Goal: Communication & Community: Answer question/provide support

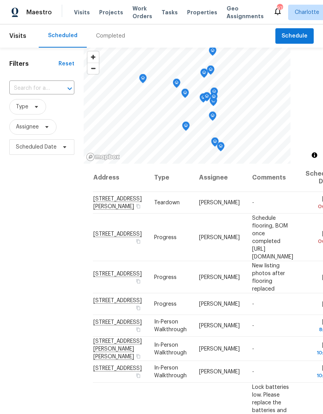
click at [142, 12] on span "Work Orders" at bounding box center [142, 12] width 20 height 15
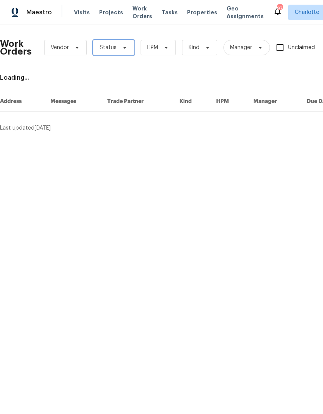
click at [126, 46] on icon at bounding box center [124, 47] width 6 height 6
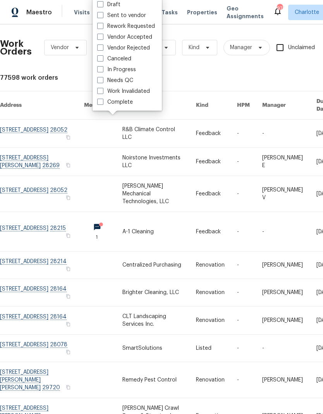
click at [132, 84] on label "Needs QC" at bounding box center [115, 81] width 36 height 8
click at [102, 82] on input "Needs QC" at bounding box center [99, 79] width 5 height 5
checkbox input "true"
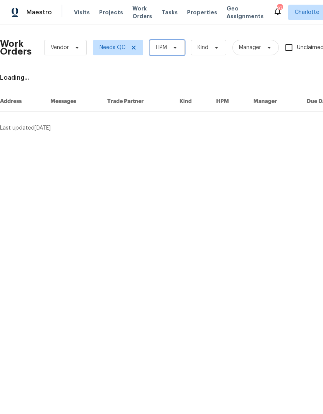
click at [178, 49] on icon at bounding box center [175, 47] width 6 height 6
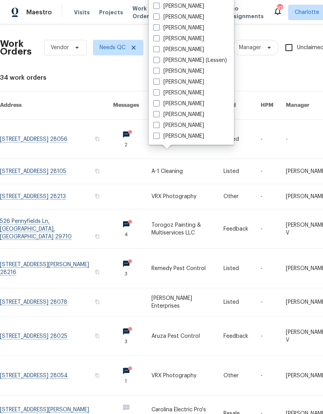
scroll to position [96, 0]
click at [194, 136] on label "[PERSON_NAME]" at bounding box center [178, 136] width 51 height 8
click at [158, 136] on input "[PERSON_NAME]" at bounding box center [155, 134] width 5 height 5
checkbox input "true"
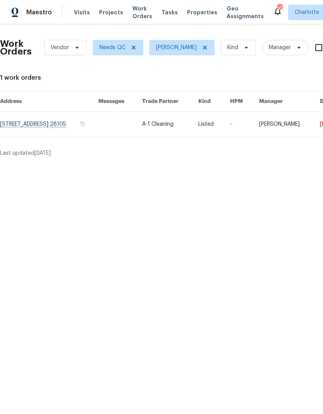
click at [98, 125] on link at bounding box center [49, 124] width 98 height 25
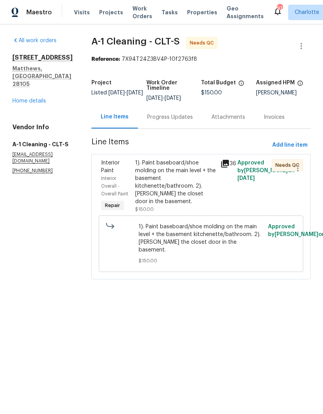
click at [197, 163] on div "1). Paint baseboard/shoe molding on the main level + the basement kitchenette/b…" at bounding box center [175, 182] width 80 height 46
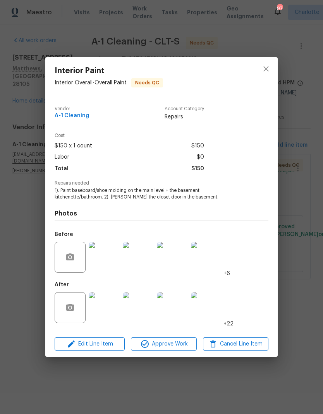
click at [112, 313] on img at bounding box center [104, 307] width 31 height 31
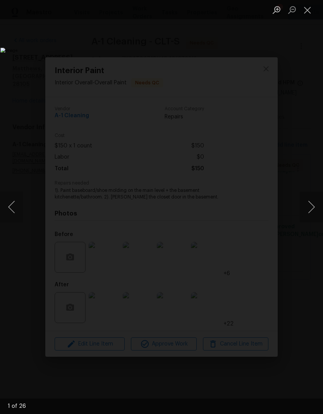
click at [313, 202] on button "Next image" at bounding box center [310, 206] width 23 height 31
click at [309, 207] on button "Next image" at bounding box center [310, 206] width 23 height 31
click at [310, 209] on button "Next image" at bounding box center [310, 206] width 23 height 31
click at [311, 211] on button "Next image" at bounding box center [310, 206] width 23 height 31
click at [309, 214] on button "Next image" at bounding box center [310, 206] width 23 height 31
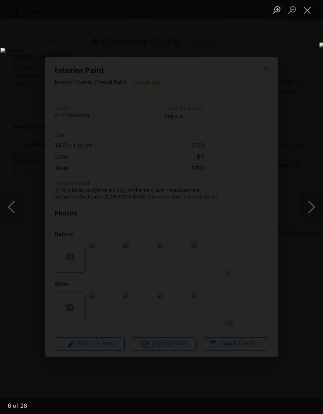
click at [312, 216] on button "Next image" at bounding box center [310, 206] width 23 height 31
click at [310, 217] on button "Next image" at bounding box center [310, 206] width 23 height 31
click at [309, 214] on button "Next image" at bounding box center [310, 206] width 23 height 31
click at [309, 215] on button "Next image" at bounding box center [310, 206] width 23 height 31
click at [311, 216] on button "Next image" at bounding box center [310, 206] width 23 height 31
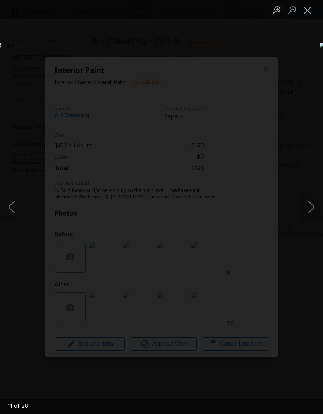
click at [310, 217] on button "Next image" at bounding box center [310, 206] width 23 height 31
click at [311, 215] on button "Next image" at bounding box center [310, 206] width 23 height 31
click at [310, 215] on button "Next image" at bounding box center [310, 206] width 23 height 31
click at [309, 215] on button "Next image" at bounding box center [310, 206] width 23 height 31
click at [309, 214] on button "Next image" at bounding box center [310, 206] width 23 height 31
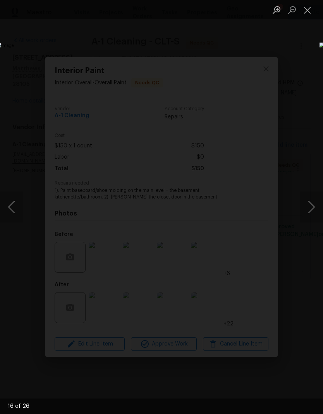
click at [310, 215] on button "Next image" at bounding box center [310, 206] width 23 height 31
click at [309, 215] on button "Next image" at bounding box center [310, 206] width 23 height 31
click at [310, 214] on button "Next image" at bounding box center [310, 206] width 23 height 31
click at [309, 214] on button "Next image" at bounding box center [310, 206] width 23 height 31
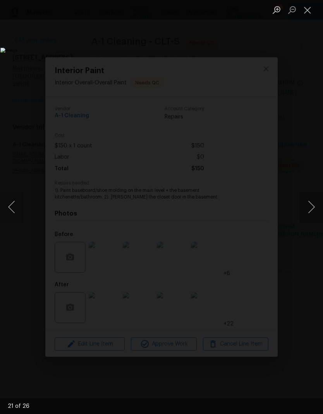
click at [308, 16] on button "Close lightbox" at bounding box center [306, 10] width 15 height 14
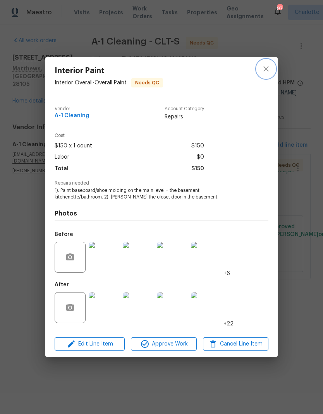
click at [267, 70] on icon "close" at bounding box center [265, 68] width 9 height 9
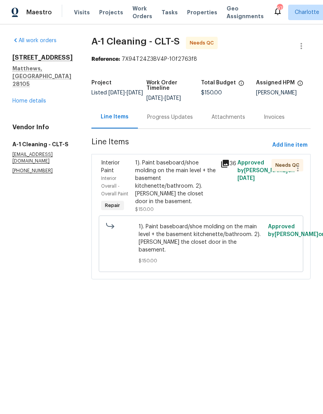
click at [215, 168] on div "1). Paint baseboard/shoe molding on the main level + the basement kitchenette/b…" at bounding box center [175, 186] width 85 height 59
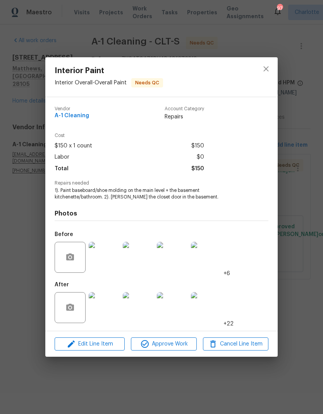
click at [109, 305] on img at bounding box center [104, 307] width 31 height 31
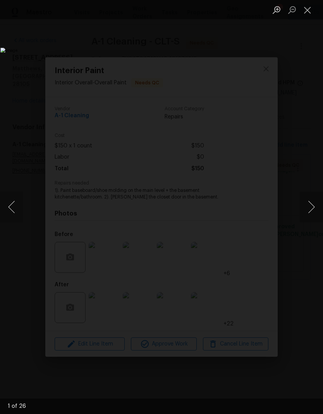
click at [313, 210] on button "Next image" at bounding box center [310, 206] width 23 height 31
click at [307, 206] on button "Next image" at bounding box center [310, 206] width 23 height 31
click at [304, 204] on button "Next image" at bounding box center [310, 206] width 23 height 31
click at [305, 207] on button "Next image" at bounding box center [310, 206] width 23 height 31
click at [304, 202] on button "Next image" at bounding box center [310, 206] width 23 height 31
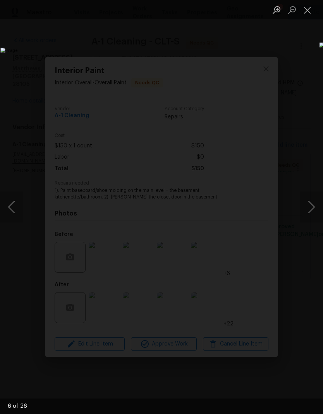
click at [304, 200] on button "Next image" at bounding box center [310, 206] width 23 height 31
click at [304, 198] on button "Next image" at bounding box center [310, 206] width 23 height 31
click at [17, 205] on button "Previous image" at bounding box center [11, 206] width 23 height 31
click at [313, 197] on button "Next image" at bounding box center [310, 206] width 23 height 31
click at [14, 192] on button "Previous image" at bounding box center [11, 206] width 23 height 31
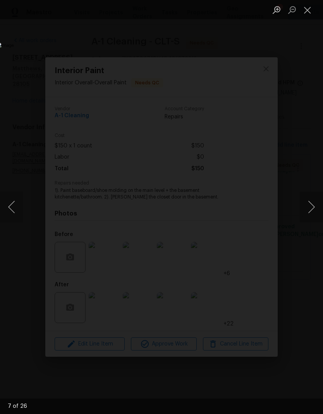
click at [311, 196] on button "Next image" at bounding box center [310, 206] width 23 height 31
click at [311, 197] on button "Next image" at bounding box center [310, 206] width 23 height 31
click at [310, 197] on button "Next image" at bounding box center [310, 206] width 23 height 31
click at [304, 16] on button "Close lightbox" at bounding box center [306, 10] width 15 height 14
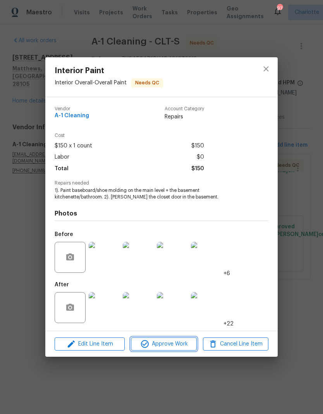
click at [185, 351] on button "Approve Work" at bounding box center [163, 344] width 65 height 14
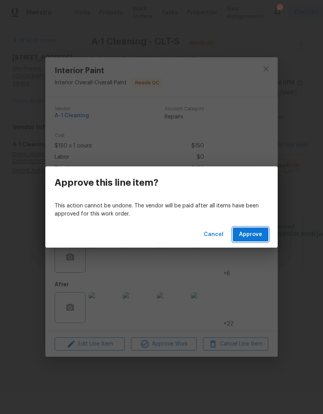
click at [259, 231] on span "Approve" at bounding box center [250, 235] width 23 height 10
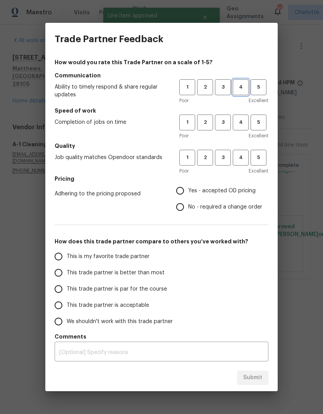
click at [244, 89] on span "4" at bounding box center [240, 87] width 14 height 9
click at [223, 125] on span "3" at bounding box center [222, 122] width 14 height 9
click at [225, 161] on span "3" at bounding box center [222, 157] width 14 height 9
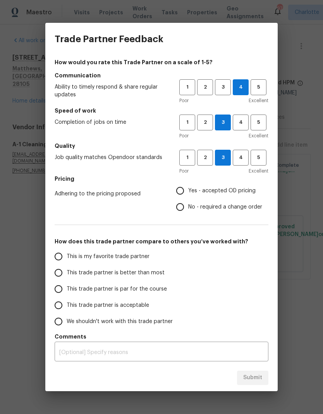
click at [188, 190] on input "Yes - accepted OD pricing" at bounding box center [180, 191] width 16 height 16
radio input "true"
click at [62, 269] on input "This trade partner is better than most" at bounding box center [58, 273] width 16 height 16
click at [258, 376] on span "Submit" at bounding box center [252, 378] width 19 height 10
radio input "true"
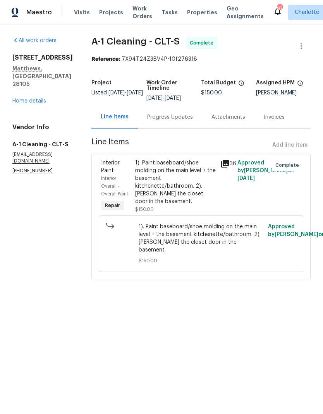
click at [241, 17] on icon "Close" at bounding box center [243, 17] width 6 height 6
click at [117, 14] on span "Projects" at bounding box center [111, 13] width 24 height 8
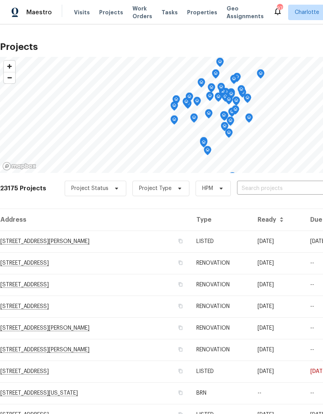
click at [276, 188] on input "text" at bounding box center [281, 189] width 89 height 12
type input "1871 tara"
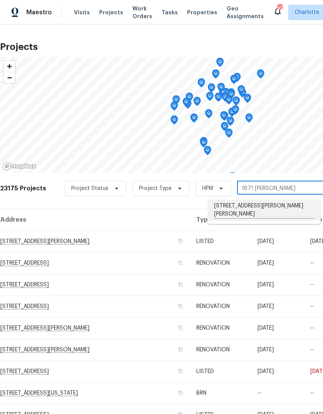
click at [275, 205] on li "1871 Tara Trl, Lancaster, SC 29720" at bounding box center [264, 210] width 113 height 21
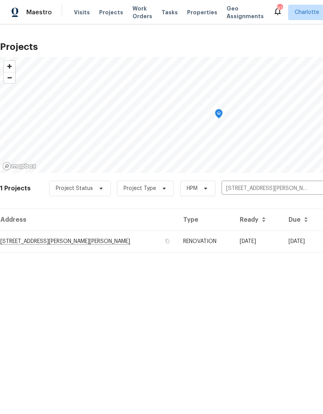
click at [71, 243] on td "1871 Tara Trl, Lancaster, SC 29720" at bounding box center [88, 242] width 177 height 22
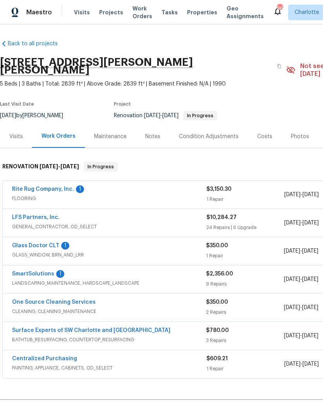
click at [28, 186] on link "Rite Rug Company, Inc." at bounding box center [43, 188] width 62 height 5
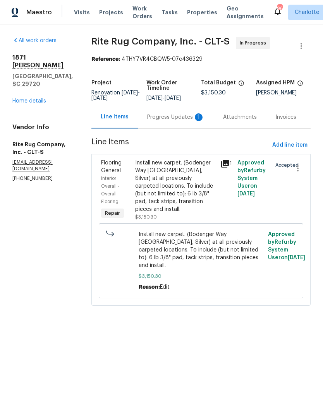
click at [165, 119] on div "Progress Updates 1" at bounding box center [175, 117] width 57 height 8
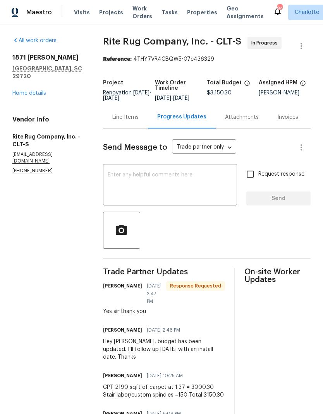
click at [181, 169] on div "Send Message to Trade partner only Trade partner only ​ x ​ Request response Se…" at bounding box center [206, 283] width 207 height 309
click at [183, 185] on textarea at bounding box center [170, 185] width 125 height 27
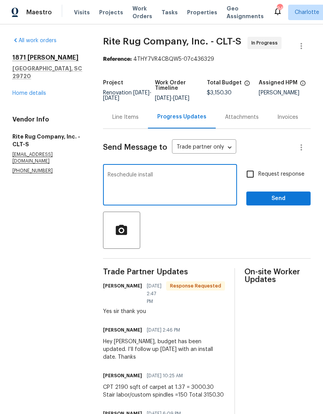
type textarea "Reschedule"
click at [205, 180] on textarea "Please schedule install for next Tuesday. Thank you" at bounding box center [170, 185] width 125 height 27
click at [202, 179] on textarea "Please schedule install for next Tuesday 8/19. Thank you" at bounding box center [170, 185] width 125 height 27
click at [201, 179] on textarea "Please schedule install for next Tuesday 8/19. Thank you" at bounding box center [170, 185] width 125 height 27
click at [124, 187] on textarea "Please schedule install for next Wednesday 8/19. Thank you" at bounding box center [170, 185] width 125 height 27
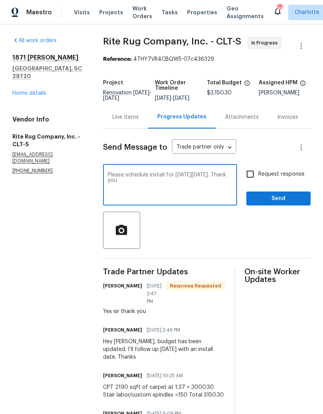
type textarea "Please schedule install for next Wednesday 8/20. Thank you"
click at [253, 179] on input "Request response" at bounding box center [250, 174] width 16 height 16
checkbox input "true"
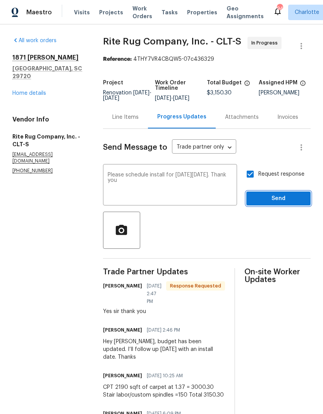
click at [270, 201] on span "Send" at bounding box center [278, 199] width 52 height 10
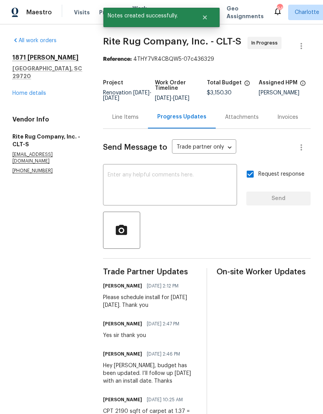
click at [26, 91] on link "Home details" at bounding box center [29, 93] width 34 height 5
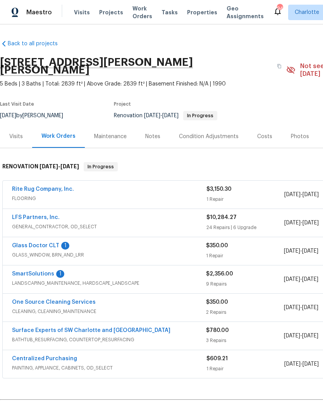
click at [26, 243] on link "Glass Doctor CLT" at bounding box center [35, 245] width 47 height 5
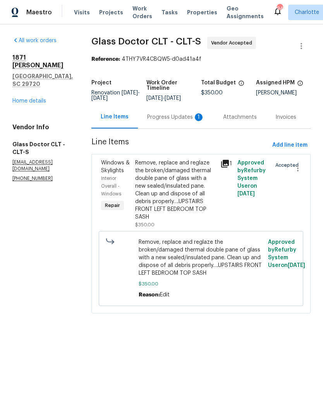
click at [175, 133] on section "Glass Doctor CLT - CLT-S Vendor Accepted Reference: 4THY7VR4CBQW5-d0ad41a4f Pro…" at bounding box center [200, 180] width 219 height 286
click at [161, 120] on div "Progress Updates 1" at bounding box center [175, 117] width 57 height 8
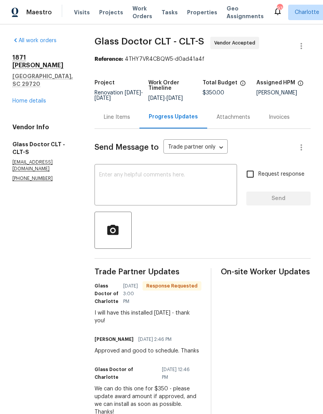
click at [181, 183] on textarea at bounding box center [165, 185] width 133 height 27
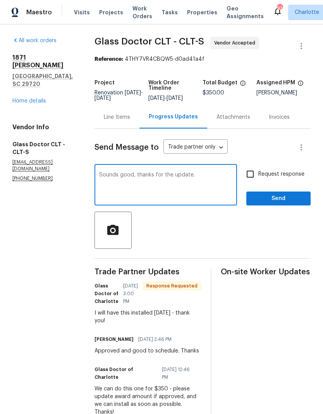
type textarea "Sounds good, thanks for the update."
click at [275, 195] on span "Send" at bounding box center [278, 199] width 52 height 10
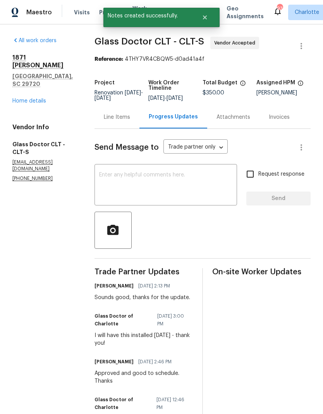
click at [26, 98] on link "Home details" at bounding box center [29, 100] width 34 height 5
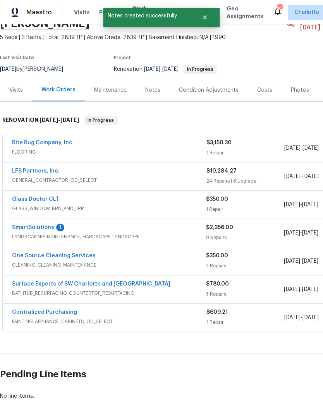
scroll to position [46, 0]
click at [28, 225] on link "SmartSolutions" at bounding box center [33, 227] width 42 height 5
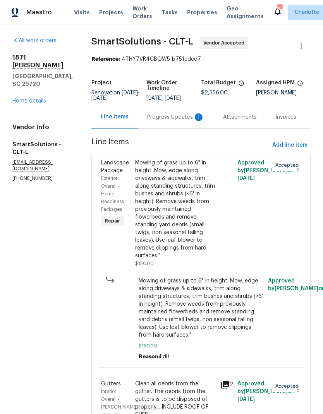
click at [171, 124] on div "Progress Updates 1" at bounding box center [176, 117] width 76 height 23
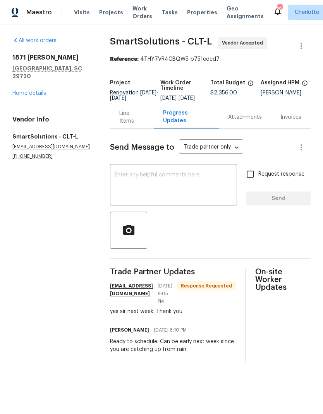
click at [202, 187] on textarea at bounding box center [173, 185] width 118 height 27
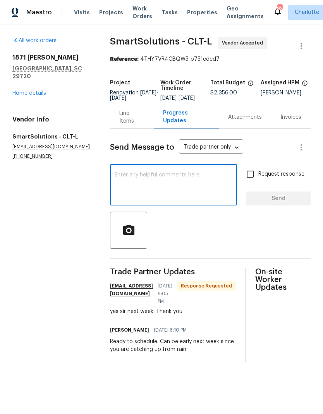
click at [21, 91] on link "Home details" at bounding box center [29, 93] width 34 height 5
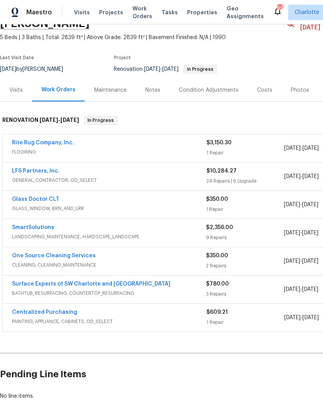
scroll to position [46, 0]
click at [35, 282] on link "Surface Experts of SW Charlotte and Rock Hill" at bounding box center [91, 284] width 158 height 5
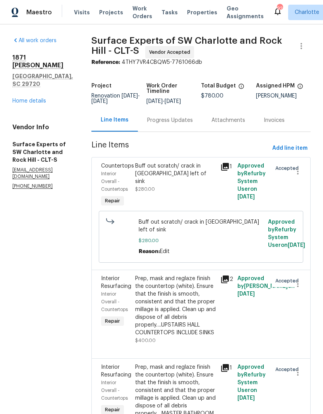
click at [183, 123] on div "Progress Updates" at bounding box center [170, 120] width 46 height 8
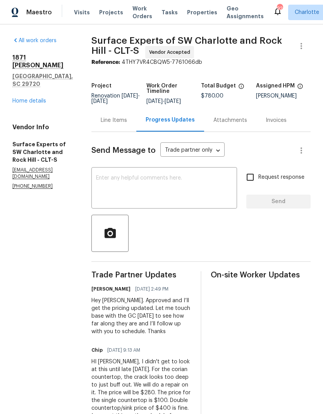
click at [190, 192] on textarea at bounding box center [164, 188] width 136 height 27
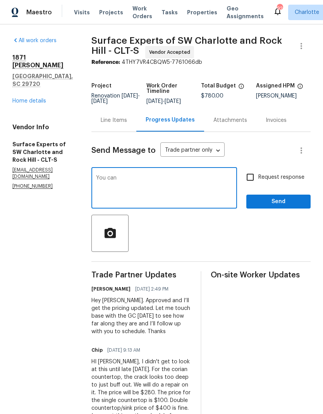
type textarea "You"
type textarea "The"
type textarea "You"
type textarea "Can"
click at [127, 124] on div "Line Items" at bounding box center [114, 120] width 26 height 8
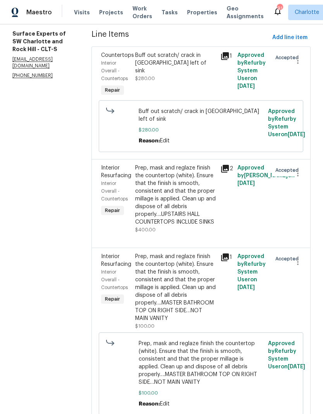
scroll to position [104, 0]
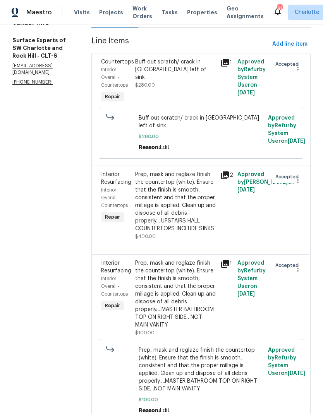
click at [146, 73] on div "Buff out scratch/ crack in corian left of sink" at bounding box center [175, 69] width 80 height 23
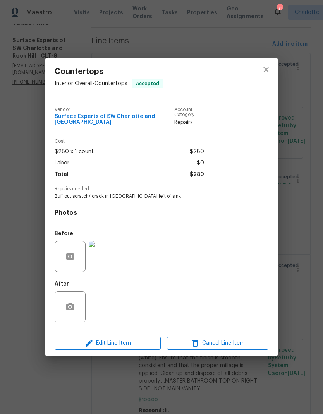
click at [97, 245] on img at bounding box center [104, 256] width 31 height 31
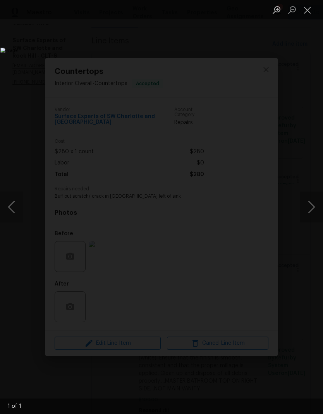
click at [303, 10] on button "Close lightbox" at bounding box center [306, 10] width 15 height 14
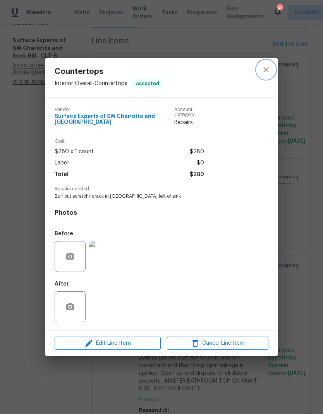
click at [259, 72] on button "close" at bounding box center [265, 69] width 19 height 19
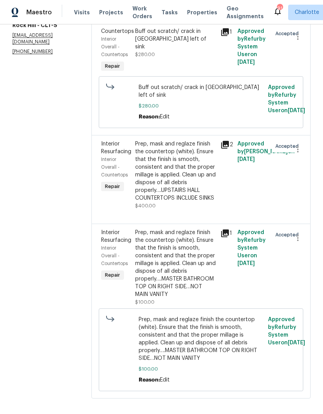
scroll to position [134, 0]
click at [158, 161] on div "Prep, mask and reglaze finish the countertop (white). Ensure that the finish is…" at bounding box center [175, 171] width 80 height 62
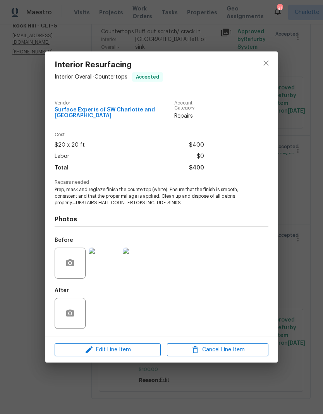
click at [254, 59] on div "Interior Resurfacing Interior Overall - Countertops Accepted" at bounding box center [161, 70] width 232 height 39
click at [258, 62] on button "close" at bounding box center [265, 63] width 19 height 19
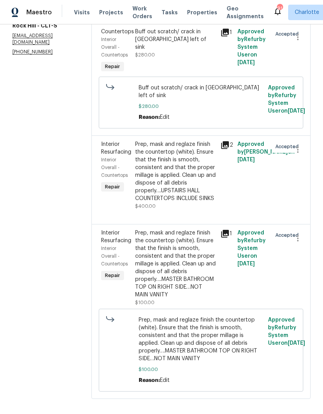
scroll to position [31, 0]
click at [96, 65] on div "All work orders 1871 Tara Trl Lancaster, SC 29720 Home details Vendor Info Surf…" at bounding box center [161, 155] width 323 height 530
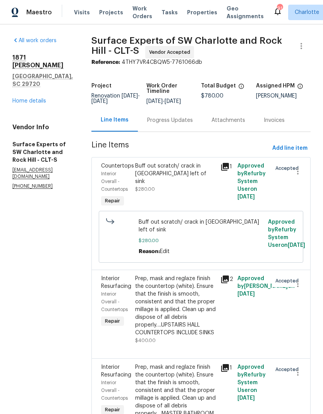
scroll to position [0, 0]
click at [177, 124] on div "Progress Updates" at bounding box center [170, 120] width 46 height 8
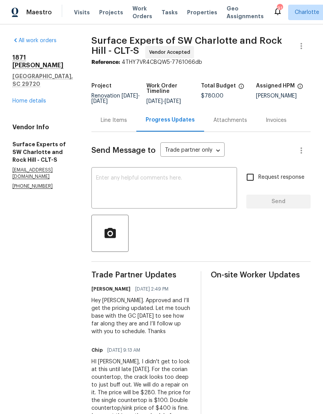
click at [117, 190] on textarea at bounding box center [164, 188] width 136 height 27
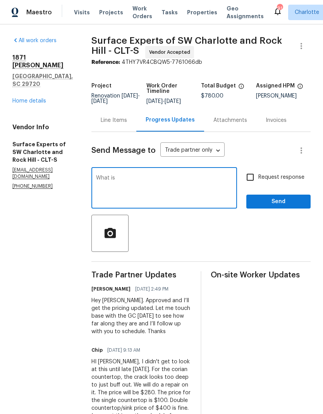
type textarea "What"
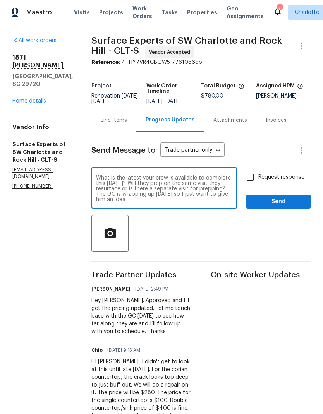
click at [219, 188] on textarea "What is the latest your crew is available to complete this on Tuesday? Will the…" at bounding box center [164, 188] width 136 height 27
click at [157, 192] on textarea "What is the latest your crew is available to complete this on Tuesday? Will the…" at bounding box center [164, 188] width 136 height 27
click at [212, 202] on textarea "What is the latest your crew is available to complete this on Tuesday? Will the…" at bounding box center [164, 188] width 136 height 27
click at [181, 186] on textarea "What is the latest your crew is available to complete this on Tuesday? Will the…" at bounding box center [164, 188] width 136 height 27
click at [180, 186] on textarea "What is the latest your crew is available to complete this on Tuesday? Will the…" at bounding box center [164, 188] width 136 height 27
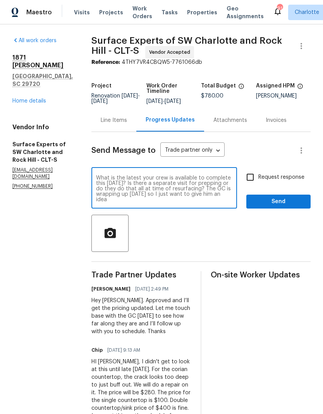
click at [221, 201] on textarea "What is the latest your crew is available to complete this on Tuesday? Is there…" at bounding box center [164, 188] width 136 height 27
click at [138, 202] on textarea "What is the latest your crew is available to complete this on Tuesday? Is there…" at bounding box center [164, 188] width 136 height 27
click at [130, 184] on textarea "What is the latest your crew is available to complete this on Tuesday? Is there…" at bounding box center [164, 188] width 136 height 27
click at [210, 195] on textarea "What is the latest your crew is available to complete this on Tuesday? Is there…" at bounding box center [164, 188] width 136 height 27
click at [216, 195] on textarea "What is the latest your crew is available to complete this on Tuesday? Is there…" at bounding box center [164, 188] width 136 height 27
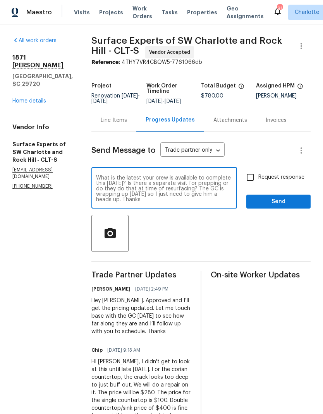
click at [190, 198] on textarea "What is the latest your crew is available to complete this on Tuesday? Is there…" at bounding box center [164, 188] width 136 height 27
click at [208, 188] on textarea "What is the latest your crew is available to complete this on Tuesday? Is there…" at bounding box center [164, 188] width 136 height 27
click at [208, 192] on textarea "What is the latest your crew is available to complete this on Tuesday? Is there…" at bounding box center [164, 188] width 136 height 27
click at [135, 202] on textarea "What is the latest your crew is available to complete this on Tuesday? Is there…" at bounding box center [164, 188] width 136 height 27
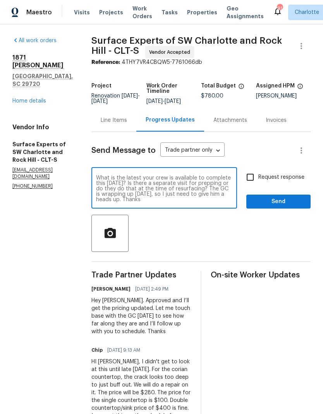
click at [204, 202] on textarea "What is the latest your crew is available to complete this on Tuesday? Is there…" at bounding box center [164, 188] width 136 height 27
click at [209, 202] on textarea "What is the latest your crew is available to complete this on Tuesday? Is there…" at bounding box center [164, 188] width 136 height 27
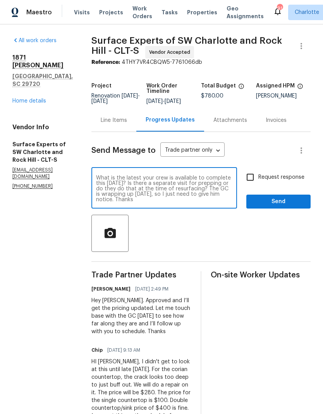
type textarea "What is the latest your crew is available to complete this on Tuesday? Is there…"
click at [255, 185] on input "Request response" at bounding box center [250, 177] width 16 height 16
checkbox input "true"
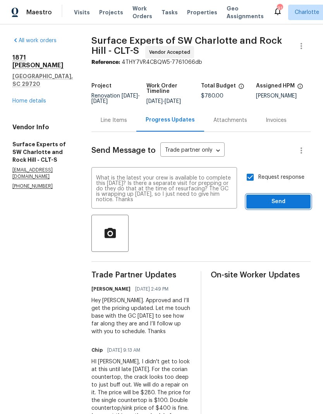
click at [287, 207] on span "Send" at bounding box center [278, 202] width 52 height 10
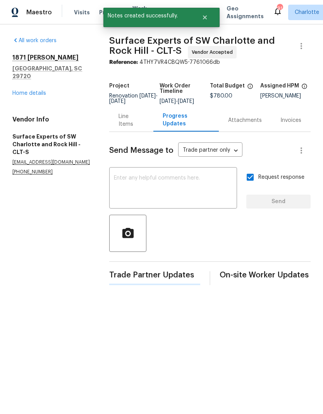
scroll to position [0, 0]
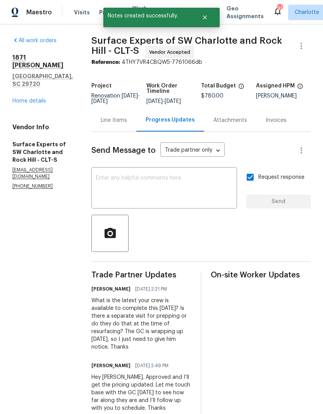
click at [36, 98] on link "Home details" at bounding box center [29, 100] width 34 height 5
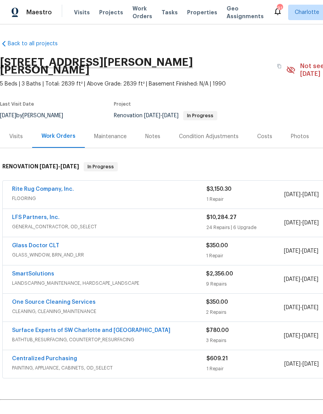
click at [151, 133] on div "Notes" at bounding box center [152, 137] width 15 height 8
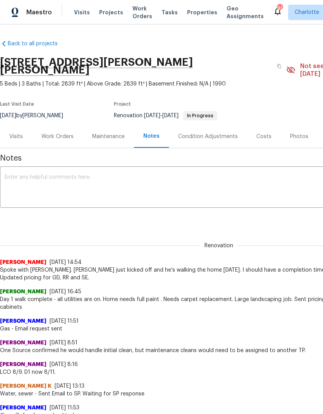
click at [60, 133] on div "Work Orders" at bounding box center [57, 137] width 32 height 8
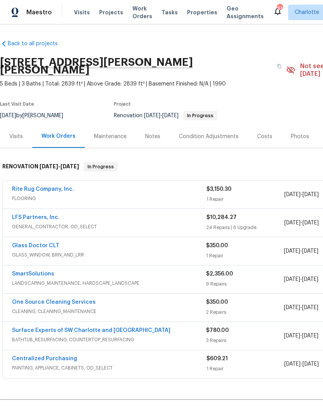
click at [151, 133] on div "Notes" at bounding box center [152, 137] width 15 height 8
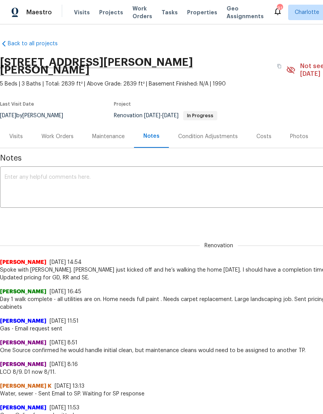
click at [127, 174] on textarea at bounding box center [219, 187] width 428 height 27
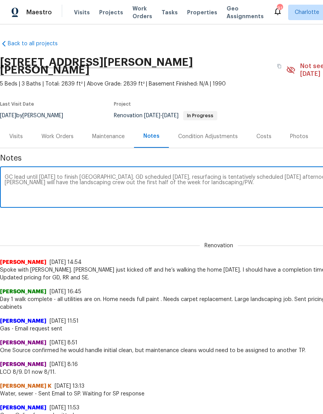
click at [21, 168] on div "GC lead until Tuesday to finish Reno. GD scheduled Friday, resurfacing is tenta…" at bounding box center [218, 187] width 437 height 39
click at [22, 174] on textarea "GC lead until Tuesday to finish Reno. GD scheduled Friday, resurfacing is tenta…" at bounding box center [219, 187] width 428 height 27
click at [111, 174] on textarea "GC needs until Tuesday to finish Reno. GD scheduled Friday, resurfacing is tent…" at bounding box center [219, 187] width 428 height 27
click at [110, 174] on textarea "GC needs until Tuesday to finish Reno. GD is scheduled Friday, resurfacing is t…" at bounding box center [219, 187] width 428 height 27
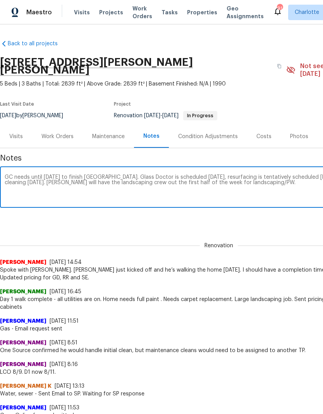
click at [85, 176] on textarea "GC needs until Tuesday to finish Reno. Glass Doctor is scheduled Friday, resurf…" at bounding box center [219, 187] width 428 height 27
click at [147, 175] on textarea "GC needs until Tuesday to finish Reno. Glass Doctor is scheduled Friday, resurf…" at bounding box center [219, 187] width 428 height 27
click at [105, 176] on textarea "GC needs until Tuesday to finish Reno. Glass Doctor is scheduled Friday, resurf…" at bounding box center [219, 187] width 428 height 27
click at [256, 176] on textarea "GC needs until Tuesday to finish Reno. Glass Doctor is scheduled Friday, resurf…" at bounding box center [219, 187] width 428 height 27
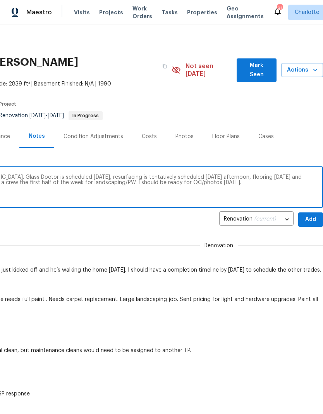
click at [100, 177] on textarea "GC needs until Tuesday to finish Reno. Glass Doctor is scheduled Friday, resurf…" at bounding box center [104, 187] width 428 height 27
click at [164, 176] on textarea "GC needs until Tuesday to finish Reno. Glass Doctor is scheduled Friday, resurf…" at bounding box center [104, 187] width 428 height 27
click at [192, 176] on textarea "GC needs until Tuesday to finish Reno. Glass Doctor is scheduled Friday, resurf…" at bounding box center [104, 187] width 428 height 27
type textarea "GC needs until Tuesday to finish Reno. Glass Doctor is scheduled Friday, resurf…"
click at [312, 215] on span "Add" at bounding box center [310, 220] width 12 height 10
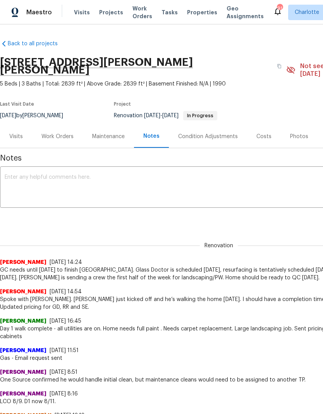
scroll to position [0, 0]
click at [65, 133] on div "Work Orders" at bounding box center [57, 137] width 32 height 8
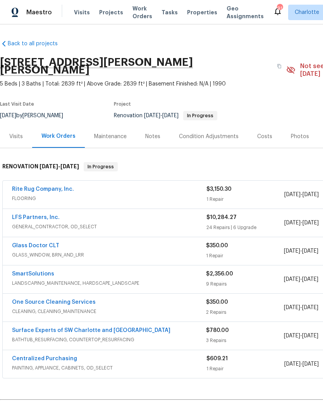
click at [28, 299] on link "One Source Cleaning Services" at bounding box center [54, 301] width 84 height 5
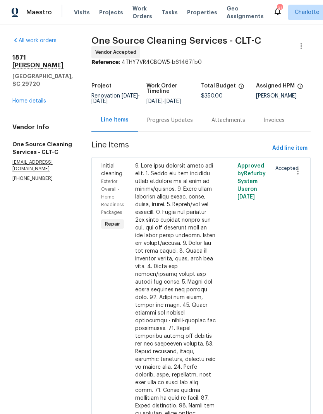
click at [176, 115] on div "Progress Updates" at bounding box center [170, 120] width 64 height 23
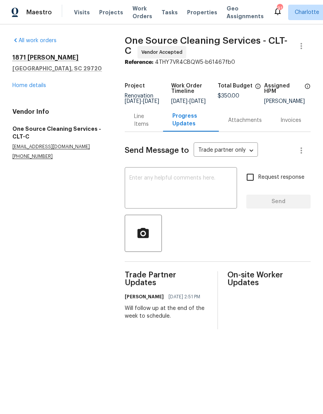
click at [197, 182] on textarea at bounding box center [180, 188] width 103 height 27
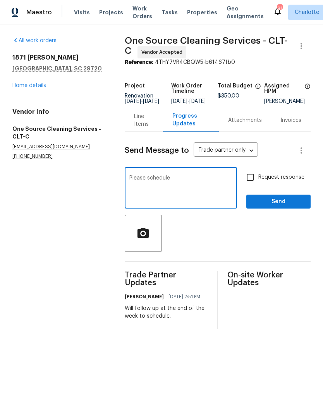
click at [196, 191] on textarea "Please schedule" at bounding box center [180, 188] width 103 height 27
click at [213, 182] on textarea "Please schedule for next Thursday 8/21." at bounding box center [180, 188] width 103 height 27
type textarea "Please schedule for next Thursday am 8/21."
click at [255, 181] on input "Request response" at bounding box center [250, 177] width 16 height 16
checkbox input "true"
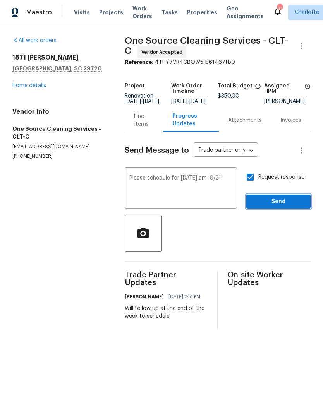
click at [285, 207] on span "Send" at bounding box center [278, 202] width 52 height 10
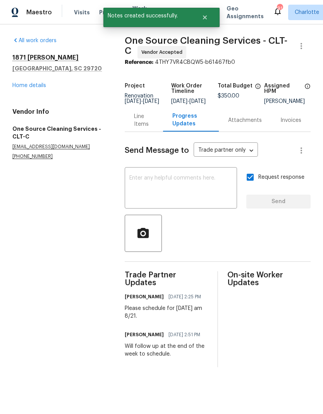
click at [21, 87] on link "Home details" at bounding box center [29, 85] width 34 height 5
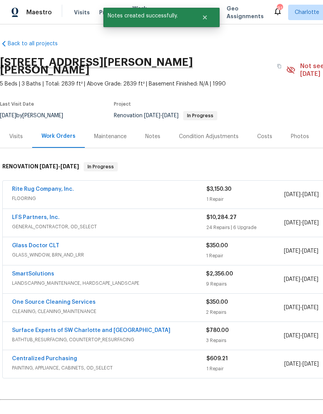
click at [17, 186] on link "Rite Rug Company, Inc." at bounding box center [43, 188] width 62 height 5
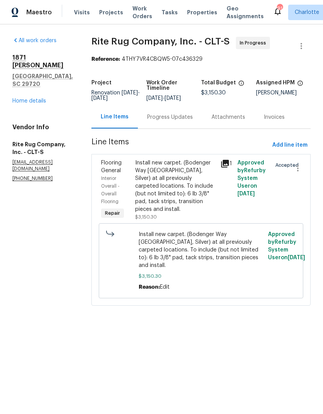
click at [28, 98] on link "Home details" at bounding box center [29, 100] width 34 height 5
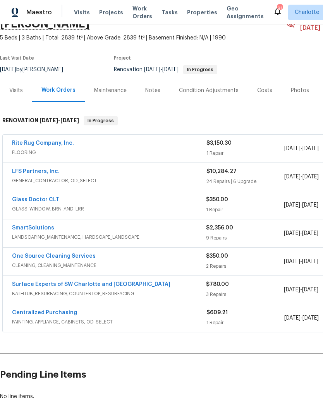
scroll to position [46, 0]
click at [27, 140] on link "Rite Rug Company, Inc." at bounding box center [43, 142] width 62 height 5
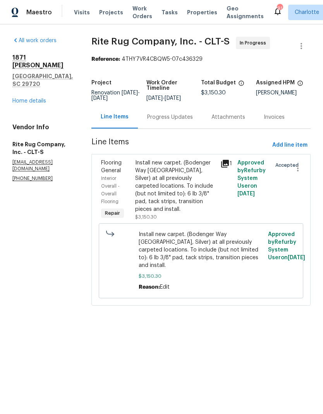
click at [19, 98] on link "Home details" at bounding box center [29, 100] width 34 height 5
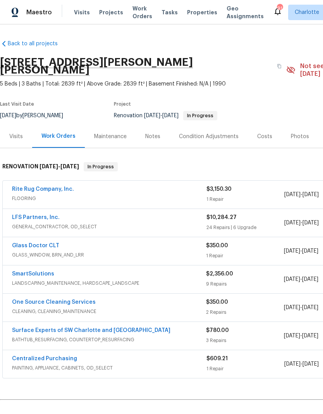
click at [32, 186] on link "Rite Rug Company, Inc." at bounding box center [43, 188] width 62 height 5
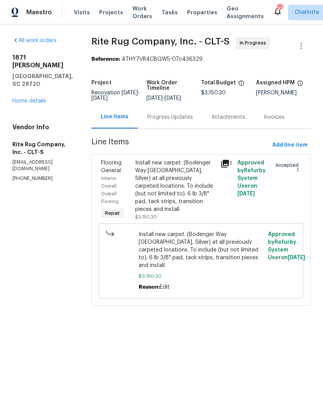
click at [178, 121] on div "Progress Updates" at bounding box center [170, 117] width 46 height 8
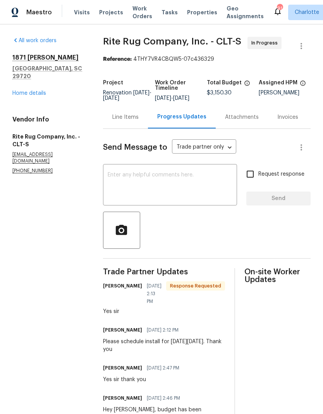
click at [186, 167] on div "Send Message to Trade partner only Trade partner only ​ x ​ Request response Se…" at bounding box center [206, 318] width 207 height 378
click at [183, 175] on div "x ​" at bounding box center [170, 185] width 134 height 39
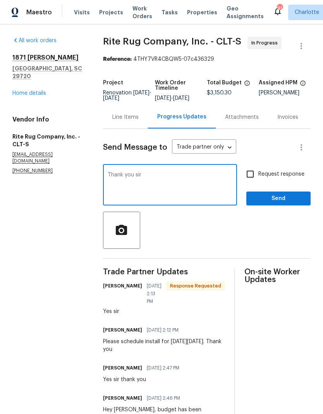
type textarea "Thank you sir"
click at [284, 203] on span "Send" at bounding box center [278, 199] width 52 height 10
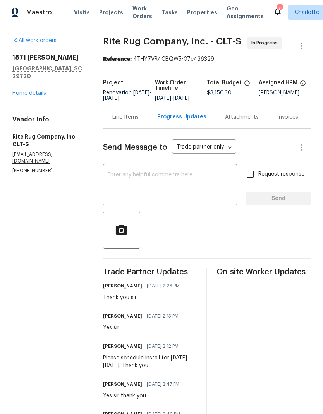
click at [24, 91] on link "Home details" at bounding box center [29, 93] width 34 height 5
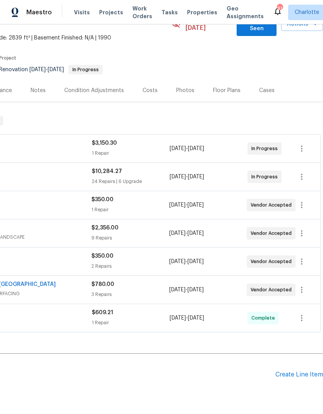
scroll to position [46, 114]
click at [152, 79] on div "Costs" at bounding box center [150, 90] width 34 height 23
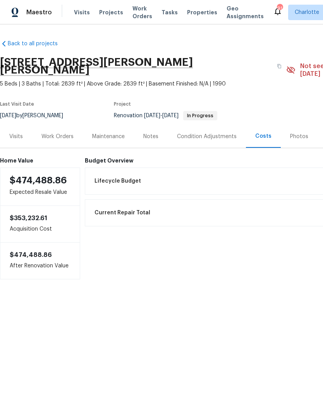
click at [62, 134] on div "Work Orders" at bounding box center [57, 136] width 51 height 23
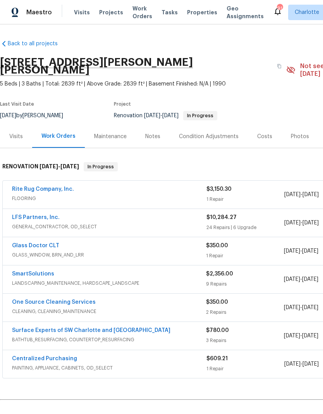
click at [41, 12] on span "Maestro" at bounding box center [39, 13] width 26 height 8
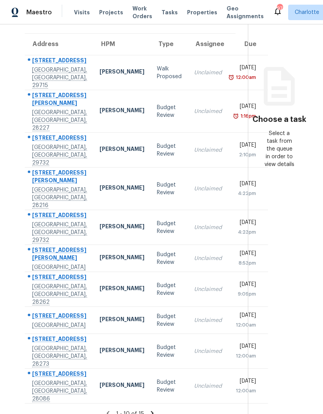
scroll to position [31, 0]
click at [150, 393] on td "Budget Review" at bounding box center [168, 386] width 37 height 35
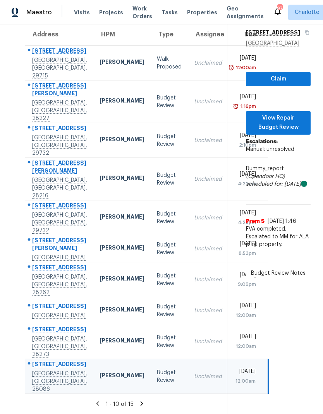
scroll to position [68, 0]
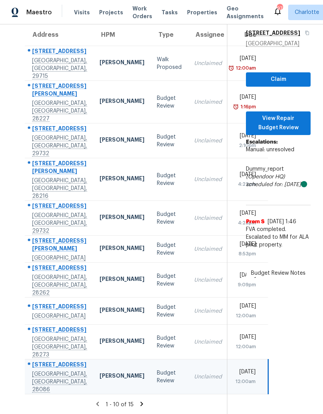
click at [13, 171] on div "Address HPM Type Assignee Due 105 Redcoat Dr Fort Mill, SC, 29715 Billy Towle W…" at bounding box center [119, 209] width 214 height 371
click at [99, 402] on icon at bounding box center [97, 404] width 3 height 4
click at [101, 402] on icon at bounding box center [97, 403] width 7 height 7
click at [101, 403] on icon at bounding box center [97, 403] width 7 height 7
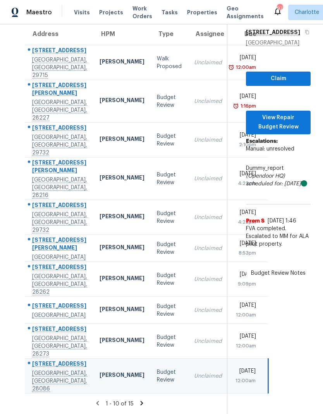
scroll to position [70, 0]
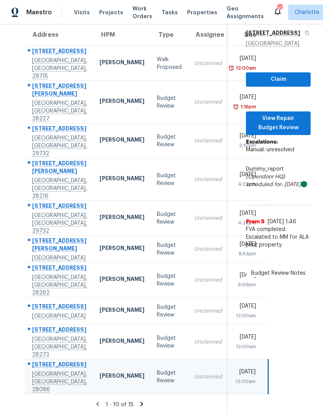
click at [143, 403] on icon at bounding box center [141, 404] width 3 height 4
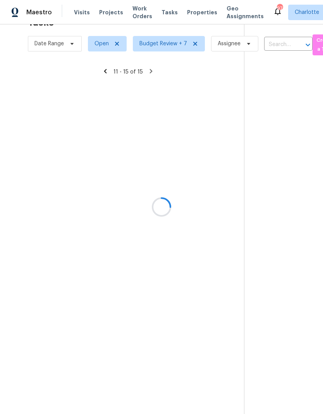
scroll to position [24, 0]
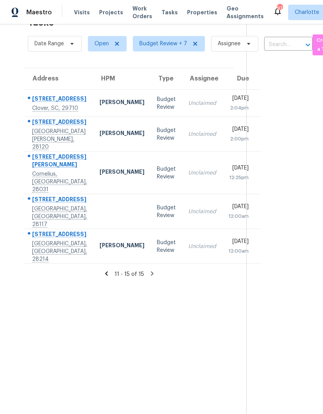
click at [107, 277] on icon at bounding box center [106, 273] width 7 height 7
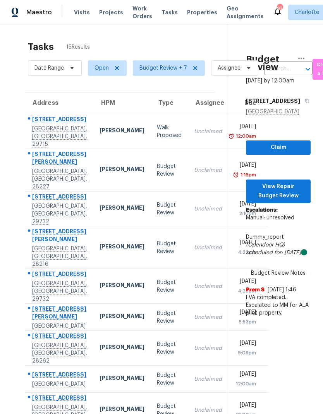
scroll to position [0, 0]
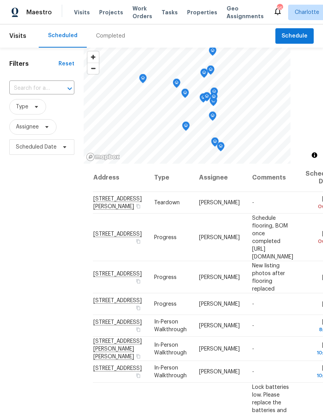
click at [137, 6] on span "Work Orders" at bounding box center [142, 12] width 20 height 15
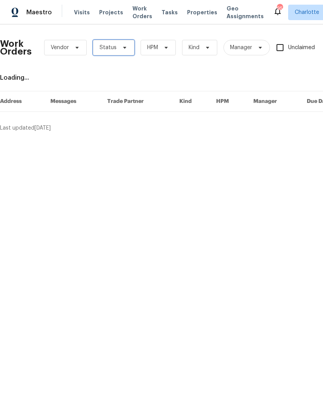
click at [124, 52] on span "Status" at bounding box center [113, 47] width 41 height 15
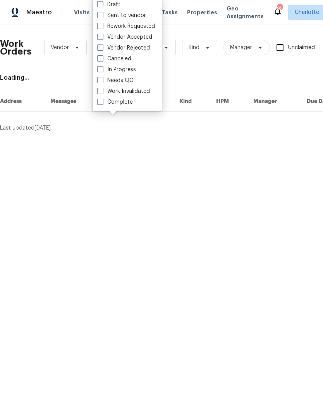
click at [129, 83] on label "Needs QC" at bounding box center [115, 81] width 36 height 8
click at [102, 82] on input "Needs QC" at bounding box center [99, 79] width 5 height 5
checkbox input "true"
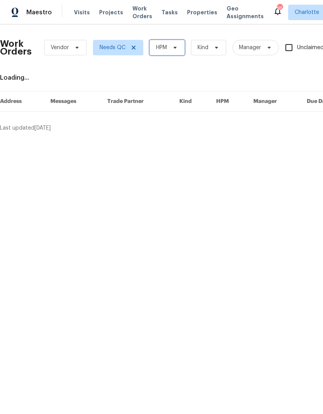
click at [175, 48] on icon at bounding box center [174, 48] width 3 height 2
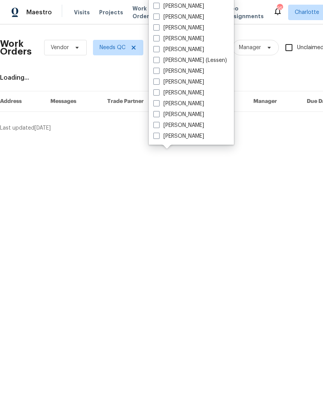
scroll to position [96, 0]
click at [191, 138] on label "[PERSON_NAME]" at bounding box center [178, 136] width 51 height 8
click at [158, 137] on input "[PERSON_NAME]" at bounding box center [155, 134] width 5 height 5
checkbox input "true"
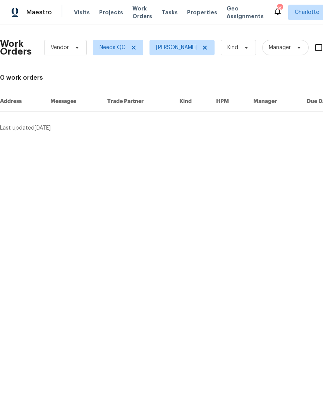
click at [38, 19] on div "Maestro" at bounding box center [26, 12] width 52 height 15
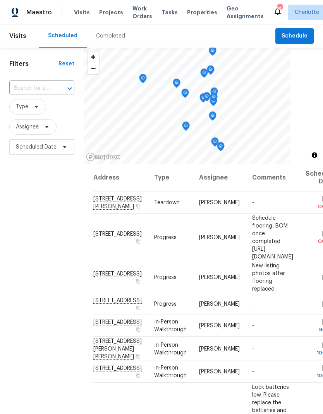
click at [47, 217] on div "Filters Reset ​ Type Assignee Scheduled Date" at bounding box center [42, 271] width 84 height 447
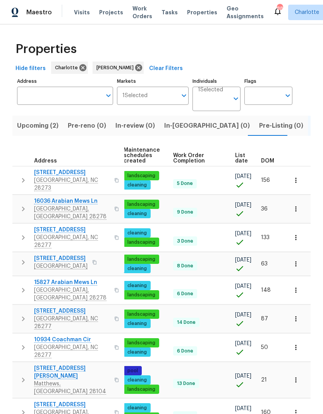
scroll to position [6, 113]
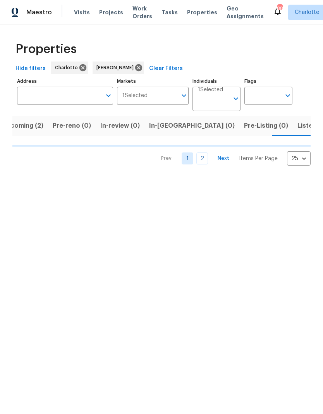
scroll to position [0, 15]
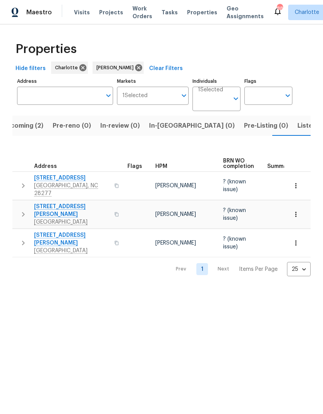
click at [297, 126] on span "Listed (31)" at bounding box center [313, 125] width 32 height 11
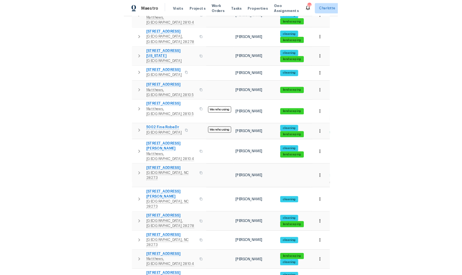
scroll to position [0, 0]
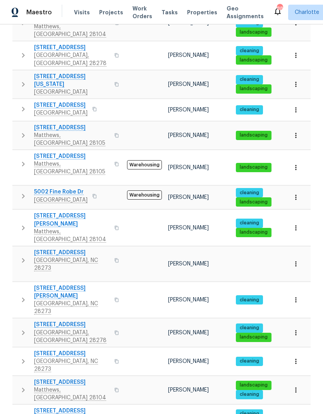
click at [295, 164] on icon "button" at bounding box center [296, 168] width 8 height 8
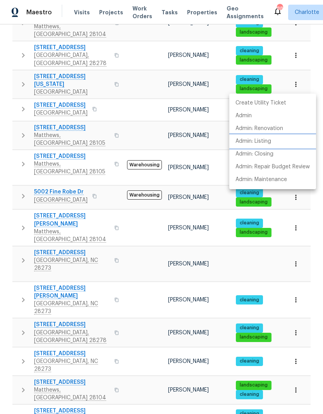
click at [268, 139] on p "Admin: Listing" at bounding box center [253, 141] width 36 height 8
click at [155, 248] on div at bounding box center [161, 207] width 323 height 414
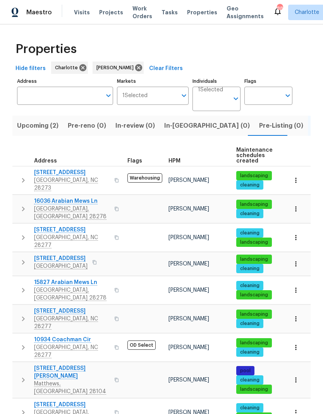
scroll to position [0, 0]
